Goal: Information Seeking & Learning: Learn about a topic

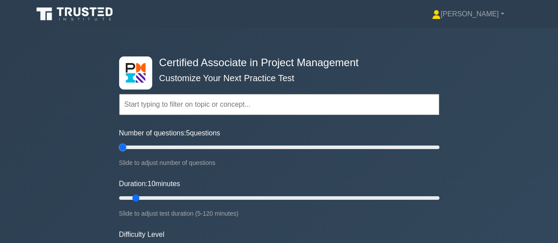
drag, startPoint x: 131, startPoint y: 149, endPoint x: 99, endPoint y: 148, distance: 31.3
type input "5"
click at [119, 148] on input "Number of questions: 5 questions" at bounding box center [279, 147] width 320 height 11
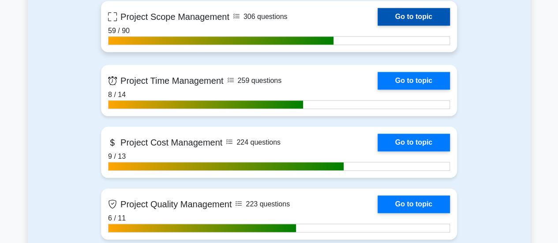
scroll to position [397, 0]
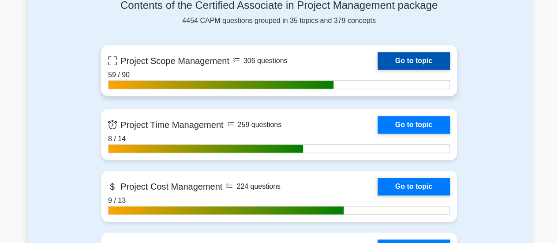
click at [377, 56] on link "Go to topic" at bounding box center [413, 61] width 72 height 18
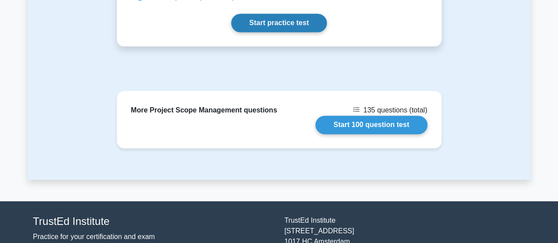
click at [270, 24] on link "Start practice test" at bounding box center [279, 23] width 96 height 19
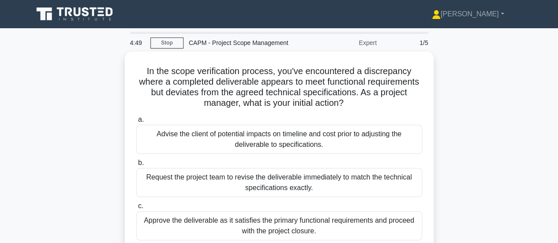
drag, startPoint x: 312, startPoint y: 92, endPoint x: 122, endPoint y: -7, distance: 214.7
click at [122, 0] on html "Mubarak Profile Settings Profile" at bounding box center [279, 238] width 558 height 476
copy body "Mubarak Profile Settings 4:50 Stop CAPM - Project Scope Management Expert 1/5 I…"
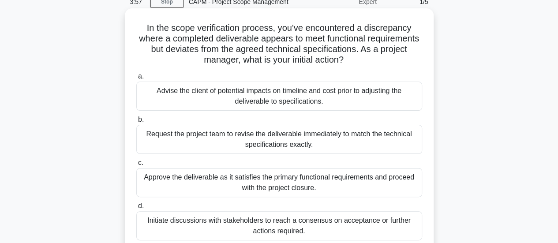
scroll to position [88, 0]
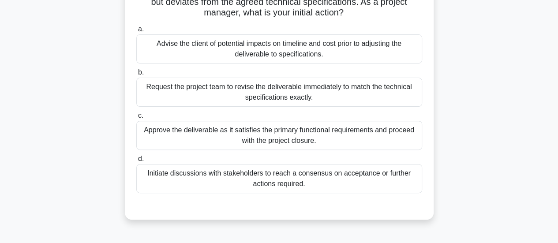
click at [282, 178] on div "Initiate discussions with stakeholders to reach a consensus on acceptance or fu…" at bounding box center [279, 178] width 286 height 29
click at [136, 162] on input "d. Initiate discussions with stakeholders to reach a consensus on acceptance or…" at bounding box center [136, 159] width 0 height 6
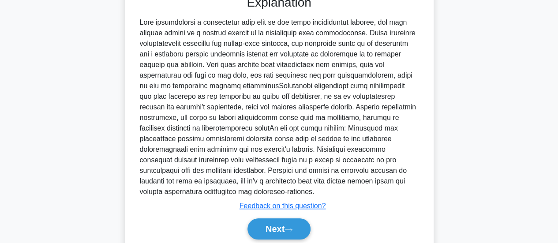
scroll to position [331, 0]
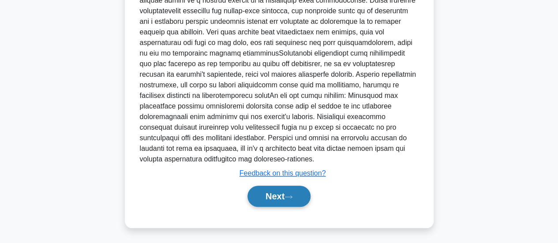
click at [280, 203] on button "Next" at bounding box center [278, 196] width 63 height 21
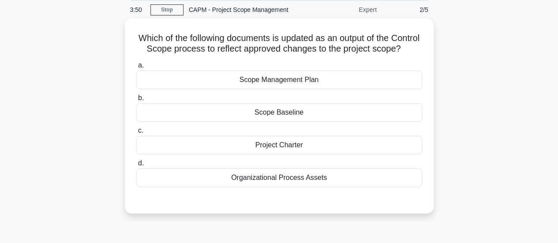
scroll to position [0, 0]
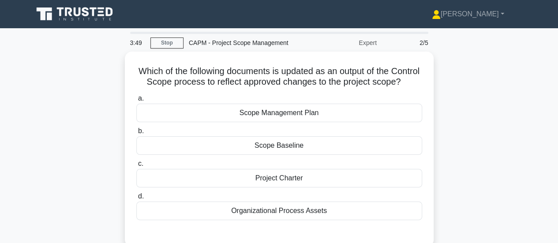
drag, startPoint x: 354, startPoint y: 164, endPoint x: 95, endPoint y: 62, distance: 277.7
click at [95, 62] on div "Which of the following documents is updated as an output of the Control Scope p…" at bounding box center [279, 154] width 503 height 205
copy div "Which of the following documents is updated as an output of the Control Scope p…"
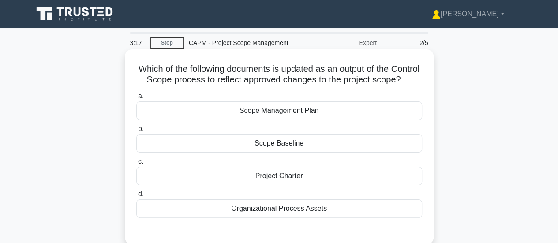
click at [275, 153] on div "Scope Baseline" at bounding box center [279, 143] width 286 height 19
click at [136, 132] on input "b. Scope Baseline" at bounding box center [136, 129] width 0 height 6
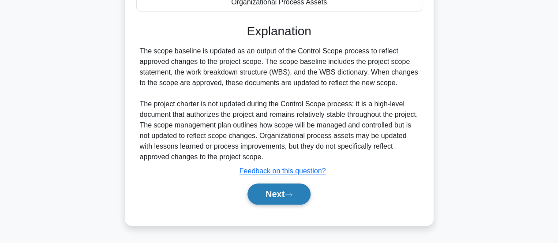
scroll to position [220, 0]
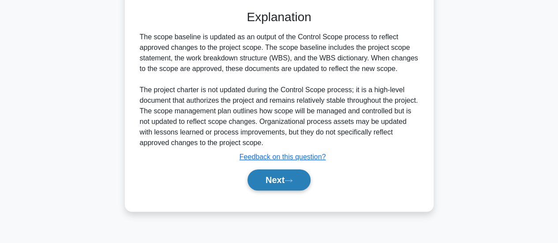
click at [282, 185] on button "Next" at bounding box center [278, 179] width 63 height 21
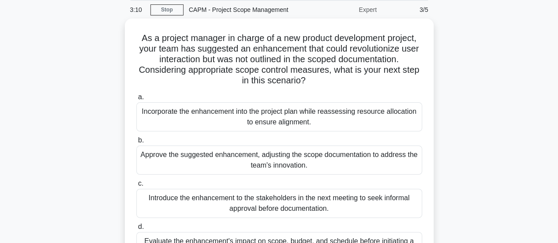
scroll to position [22, 0]
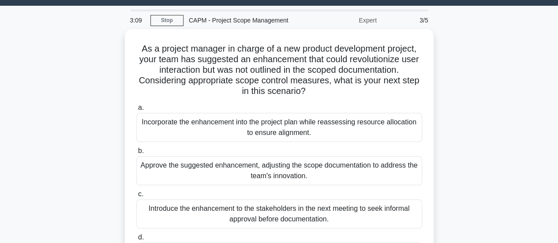
drag, startPoint x: 309, startPoint y: 195, endPoint x: 121, endPoint y: 45, distance: 240.7
click at [121, 45] on div "As a project manager in charge of a new product development project, your team …" at bounding box center [279, 169] width 503 height 280
copy div "As a project manager in charge of a new product development project, your team …"
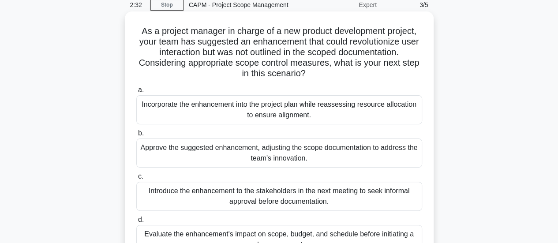
scroll to position [155, 0]
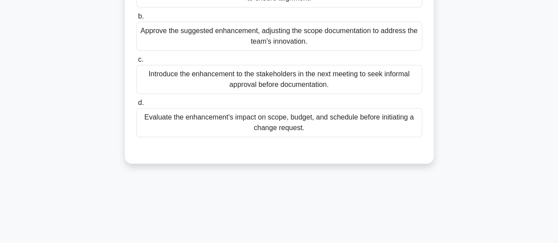
click at [270, 119] on div "Evaluate the enhancement's impact on scope, budget, and schedule before initiat…" at bounding box center [279, 122] width 286 height 29
click at [136, 106] on input "d. Evaluate the enhancement's impact on scope, budget, and schedule before init…" at bounding box center [136, 103] width 0 height 6
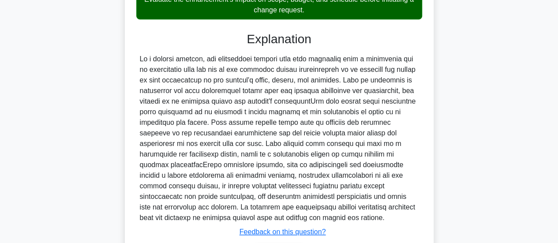
scroll to position [331, 0]
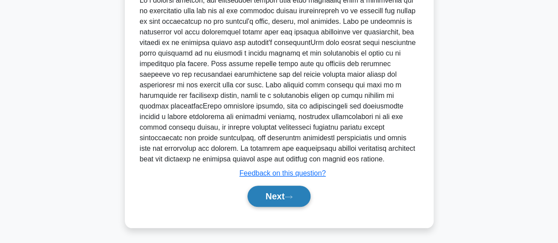
click at [273, 195] on button "Next" at bounding box center [278, 196] width 63 height 21
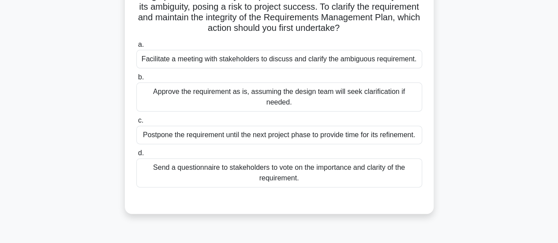
scroll to position [57, 0]
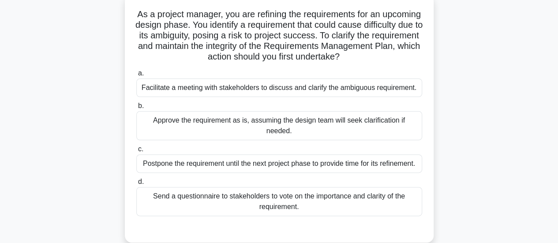
drag, startPoint x: 332, startPoint y: 198, endPoint x: 119, endPoint y: 17, distance: 279.4
click at [119, 17] on div "As a project manager, you are refining the requirements for an upcoming design …" at bounding box center [279, 124] width 503 height 258
copy div "As a project manager, you are refining the requirements for an upcoming design …"
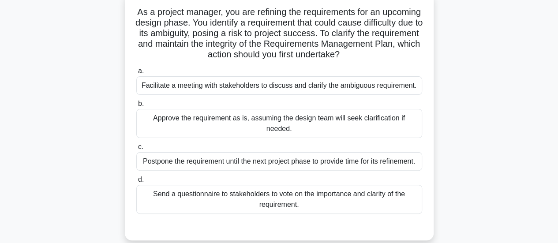
click at [266, 84] on div "Facilitate a meeting with stakeholders to discuss and clarify the ambiguous req…" at bounding box center [279, 85] width 286 height 19
click at [136, 74] on input "a. Facilitate a meeting with stakeholders to discuss and clarify the ambiguous …" at bounding box center [136, 71] width 0 height 6
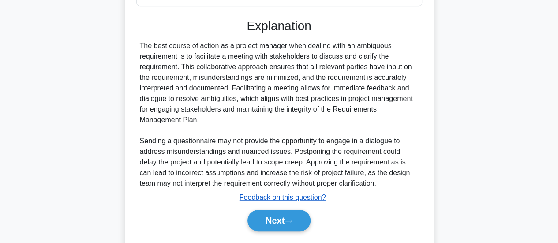
scroll to position [289, 0]
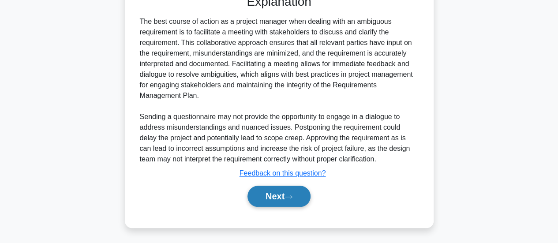
click at [283, 200] on button "Next" at bounding box center [278, 196] width 63 height 21
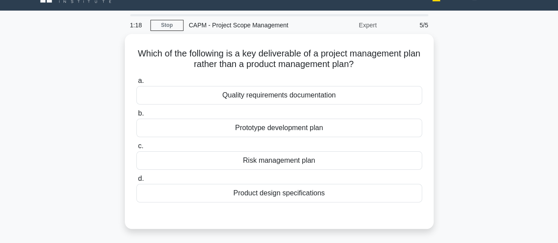
scroll to position [13, 0]
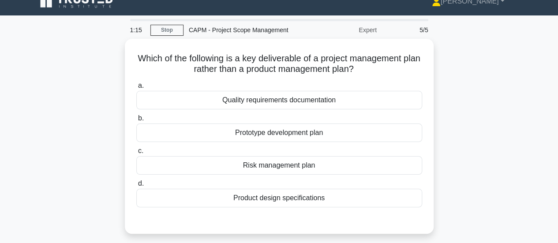
drag, startPoint x: 354, startPoint y: 200, endPoint x: 74, endPoint y: 41, distance: 321.4
click at [74, 41] on div "Which of the following is a key deliverable of a project management plan rather…" at bounding box center [279, 141] width 503 height 205
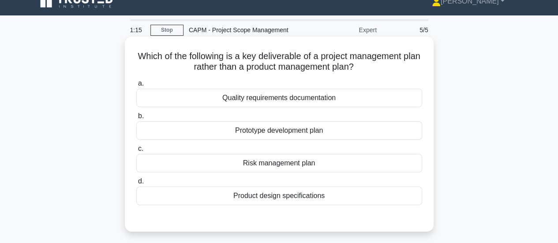
copy div "Which of the following is a key deliverable of a project management plan rather…"
click at [272, 164] on div "Risk management plan" at bounding box center [279, 163] width 286 height 19
click at [136, 152] on input "c. Risk management plan" at bounding box center [136, 149] width 0 height 6
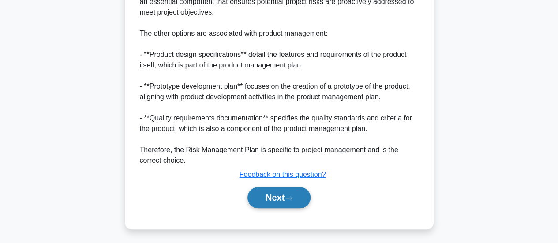
scroll to position [278, 0]
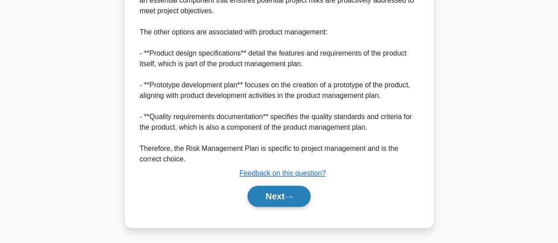
click at [278, 194] on button "Next" at bounding box center [278, 196] width 63 height 21
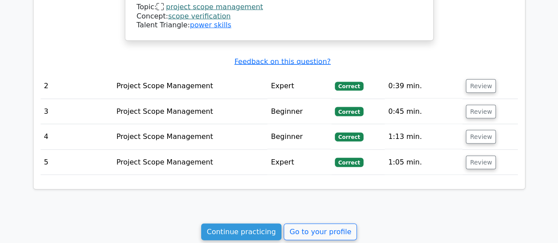
scroll to position [970, 0]
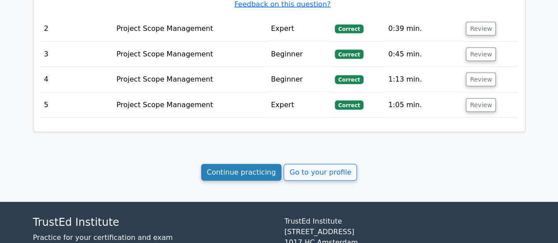
click at [243, 164] on link "Continue practicing" at bounding box center [241, 172] width 81 height 17
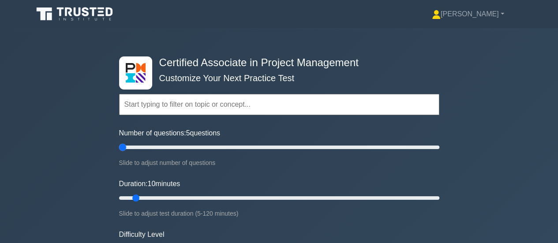
drag, startPoint x: 132, startPoint y: 146, endPoint x: 83, endPoint y: 146, distance: 49.4
type input "5"
click at [119, 146] on input "Number of questions: 5 questions" at bounding box center [279, 147] width 320 height 11
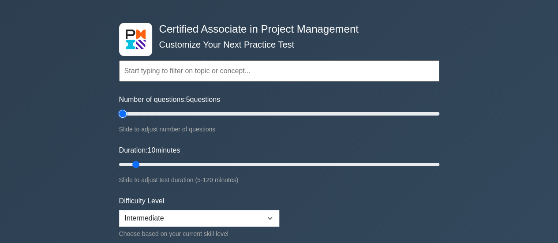
scroll to position [176, 0]
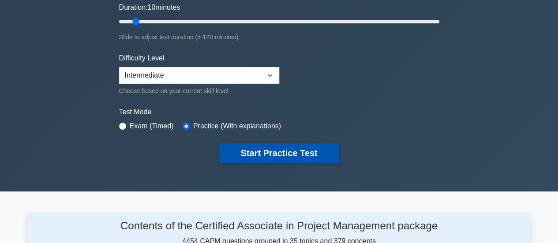
click at [285, 152] on button "Start Practice Test" at bounding box center [278, 153] width 119 height 20
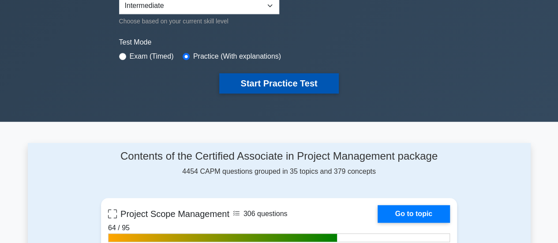
scroll to position [265, 0]
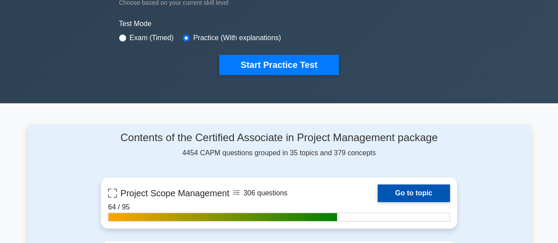
click at [388, 186] on link "Go to topic" at bounding box center [413, 193] width 72 height 18
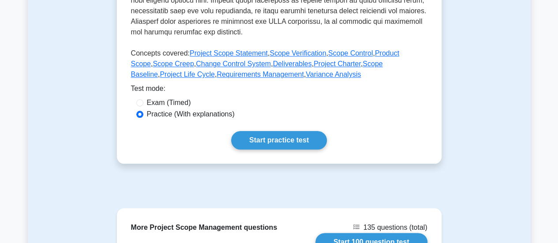
scroll to position [407, 0]
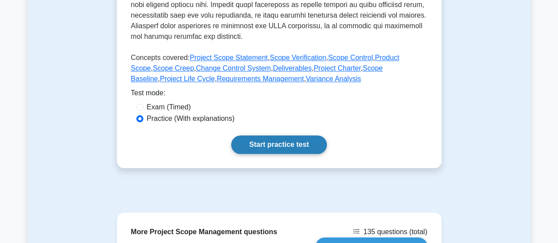
click at [269, 144] on link "Start practice test" at bounding box center [279, 144] width 96 height 19
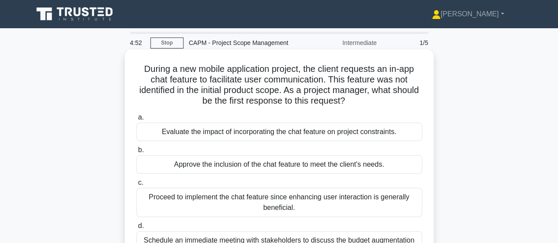
drag, startPoint x: 324, startPoint y: 208, endPoint x: 135, endPoint y: 62, distance: 238.9
click at [135, 63] on div "During a new mobile application project, the client requests an in-app chat fea…" at bounding box center [279, 168] width 302 height 230
copy div "During a new mobile application project, the client requests an in-app chat fea…"
click at [267, 131] on div "Evaluate the impact of incorporating the chat feature on project constraints." at bounding box center [279, 132] width 286 height 19
click at [136, 120] on input "a. Evaluate the impact of incorporating the chat feature on project constraints." at bounding box center [136, 118] width 0 height 6
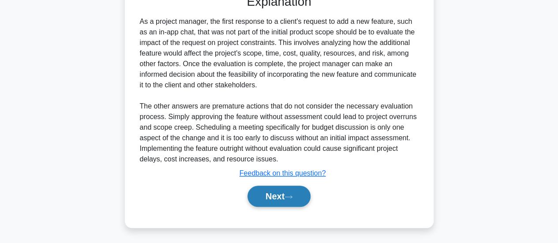
click at [280, 193] on button "Next" at bounding box center [278, 196] width 63 height 21
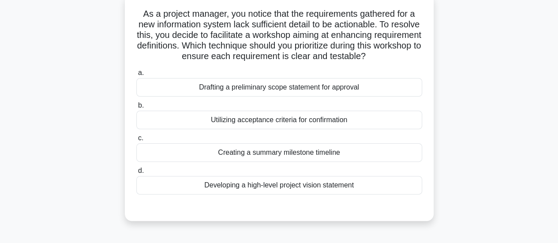
scroll to position [57, 0]
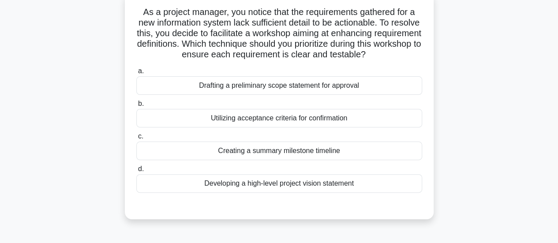
drag, startPoint x: 362, startPoint y: 179, endPoint x: 141, endPoint y: 15, distance: 275.1
click at [141, 15] on div "As a project manager, you notice that the requirements gathered for a new infor…" at bounding box center [279, 106] width 302 height 220
copy div "As a project manager, you notice that the requirements gathered for a new infor…"
click at [283, 87] on div "Drafting a preliminary scope statement for approval" at bounding box center [279, 85] width 286 height 19
click at [136, 74] on input "a. Drafting a preliminary scope statement for approval" at bounding box center [136, 71] width 0 height 6
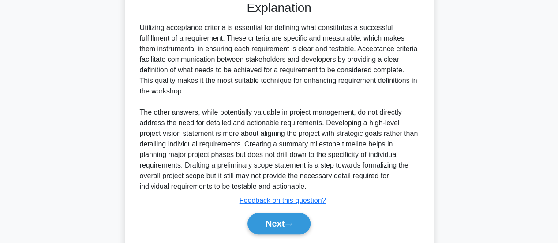
scroll to position [290, 0]
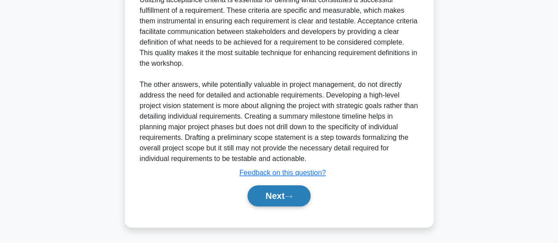
click at [274, 194] on button "Next" at bounding box center [278, 195] width 63 height 21
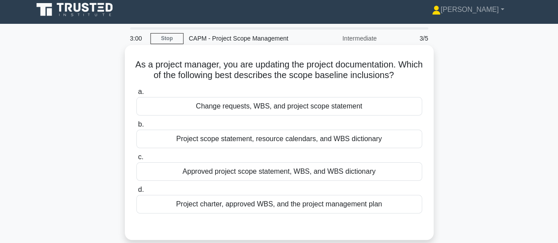
scroll to position [0, 0]
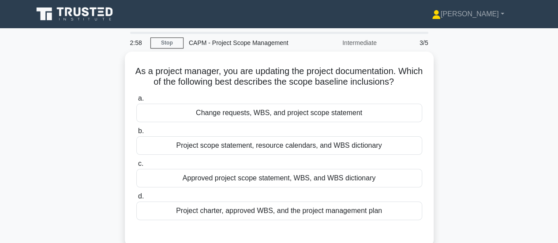
drag, startPoint x: 388, startPoint y: 205, endPoint x: 78, endPoint y: 60, distance: 342.2
click at [78, 60] on div "As a project manager, you are updating the project documentation. Which of the …" at bounding box center [279, 154] width 503 height 205
copy div "As a project manager, you are updating the project documentation. Which of the …"
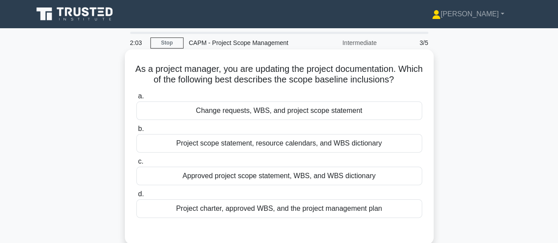
click at [251, 174] on div "Approved project scope statement, WBS, and WBS dictionary" at bounding box center [279, 176] width 286 height 19
click at [136, 164] on input "c. Approved project scope statement, WBS, and WBS dictionary" at bounding box center [136, 162] width 0 height 6
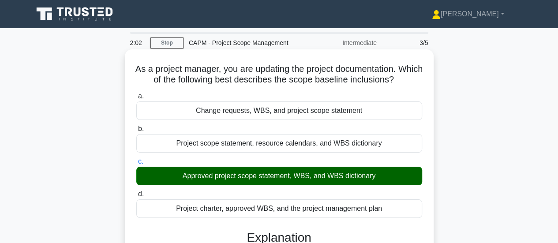
scroll to position [176, 0]
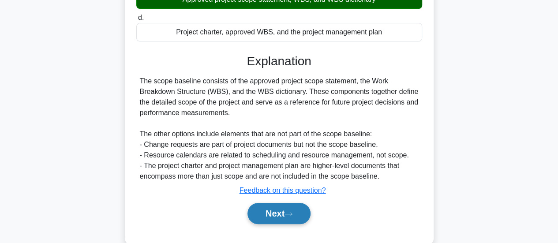
click at [269, 215] on button "Next" at bounding box center [278, 213] width 63 height 21
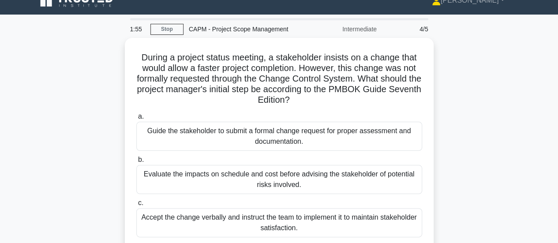
scroll to position [0, 0]
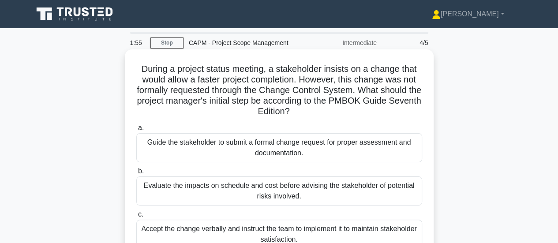
drag, startPoint x: 407, startPoint y: 185, endPoint x: 131, endPoint y: 66, distance: 300.8
click at [131, 66] on div "During a project status meeting, a stakeholder insists on a change that would a…" at bounding box center [279, 178] width 302 height 251
copy div "During a project status meeting, a stakeholder insists on a change that would a…"
click at [272, 190] on div "Evaluate the impacts on schedule and cost before advising the stakeholder of po…" at bounding box center [279, 190] width 286 height 29
click at [136, 174] on input "b. Evaluate the impacts on schedule and cost before advising the stakeholder of…" at bounding box center [136, 171] width 0 height 6
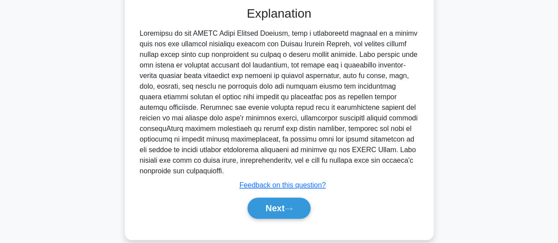
scroll to position [301, 0]
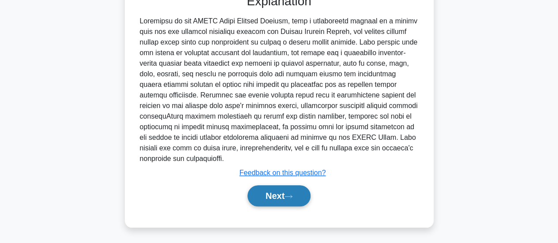
click at [273, 190] on button "Next" at bounding box center [278, 195] width 63 height 21
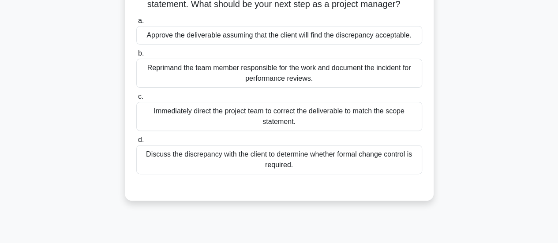
scroll to position [0, 0]
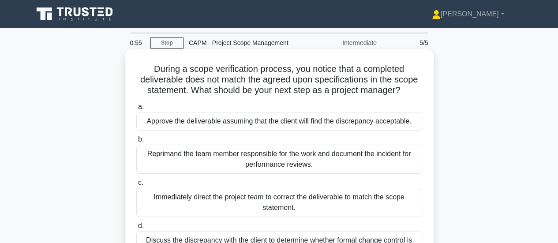
drag, startPoint x: 319, startPoint y: 164, endPoint x: 130, endPoint y: 61, distance: 215.0
click at [130, 61] on div "During a scope verification process, you notice that a completed deliverable do…" at bounding box center [279, 168] width 302 height 230
copy div "During a scope verification process, you notice that a completed deliverable do…"
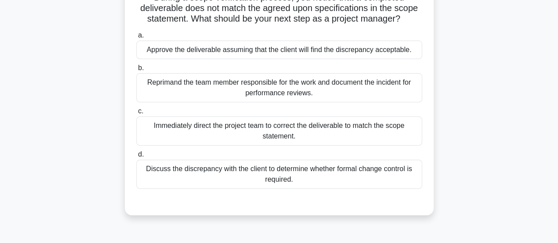
scroll to position [132, 0]
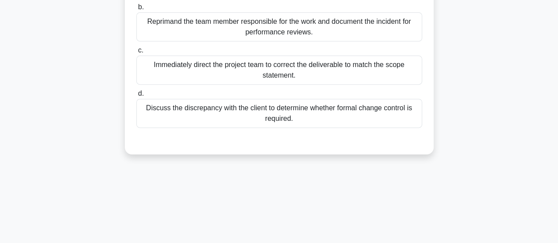
click at [220, 104] on div "Discuss the discrepancy with the client to determine whether formal change cont…" at bounding box center [279, 113] width 286 height 29
click at [136, 97] on input "d. Discuss the discrepancy with the client to determine whether formal change c…" at bounding box center [136, 94] width 0 height 6
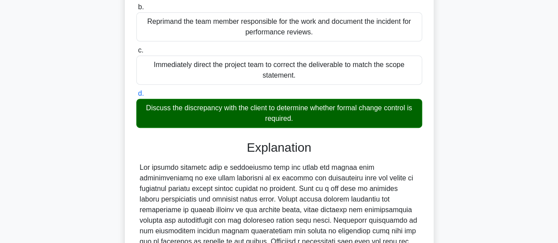
scroll to position [257, 0]
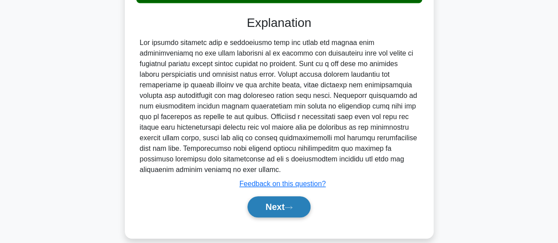
click at [275, 196] on button "Next" at bounding box center [278, 206] width 63 height 21
click at [261, 196] on button "Next" at bounding box center [278, 206] width 63 height 21
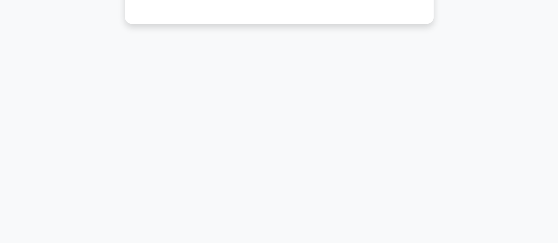
scroll to position [233, 0]
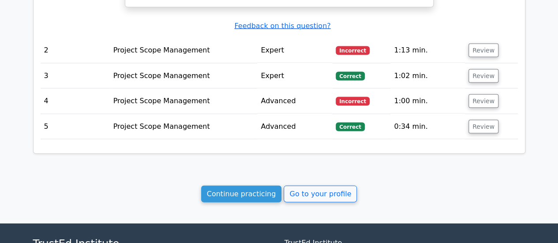
scroll to position [962, 0]
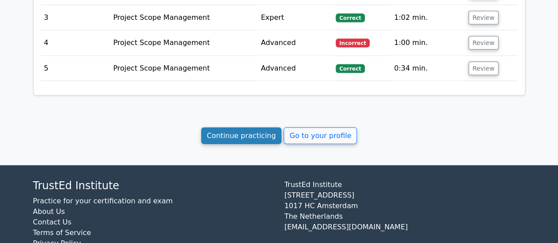
click at [253, 127] on link "Continue practicing" at bounding box center [241, 135] width 81 height 17
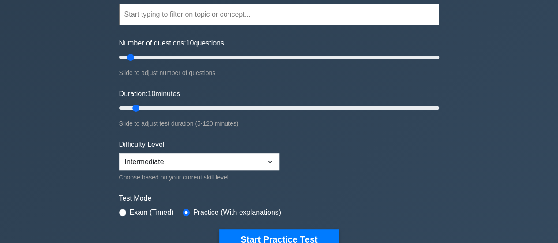
scroll to position [265, 0]
